Goal: Find specific page/section: Find specific page/section

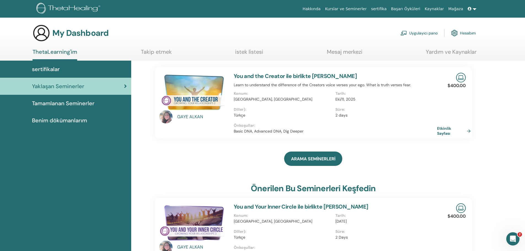
click at [69, 66] on div "sertifikalar" at bounding box center [65, 69] width 122 height 8
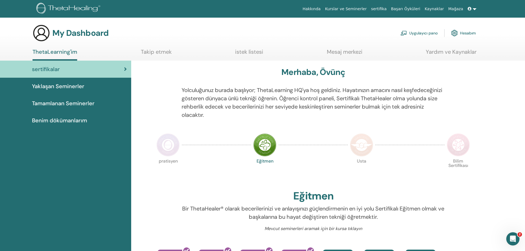
click at [51, 101] on span "Tamamlanan Seminerler" at bounding box center [63, 103] width 63 height 8
